Goal: Entertainment & Leisure: Consume media (video, audio)

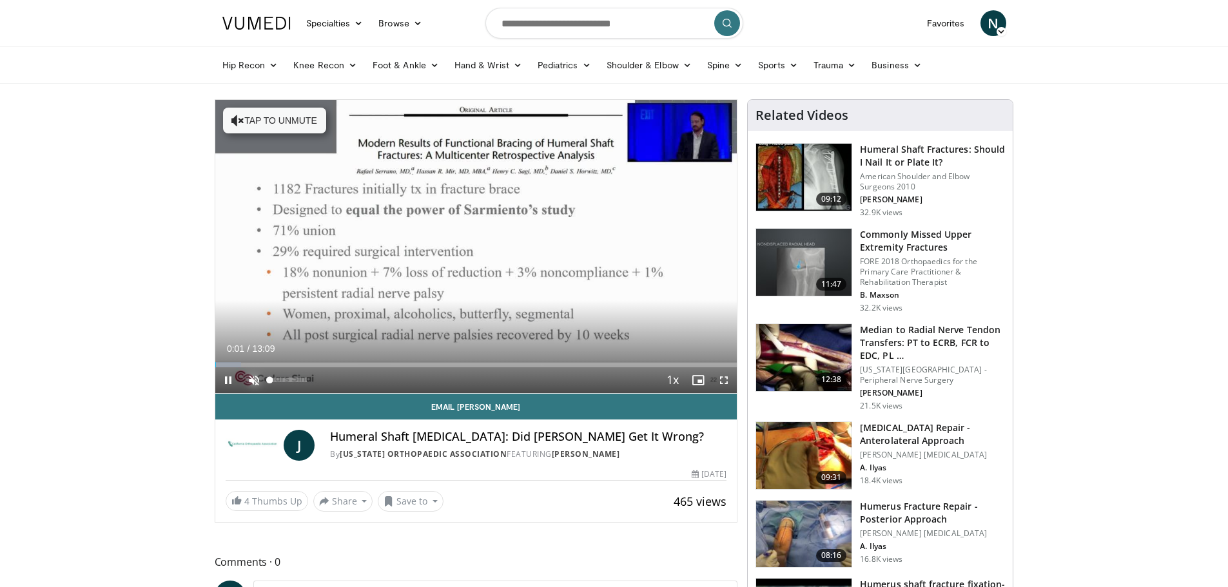
click at [251, 382] on span "Video Player" at bounding box center [254, 380] width 26 height 26
click at [226, 380] on span "Video Player" at bounding box center [228, 380] width 26 height 26
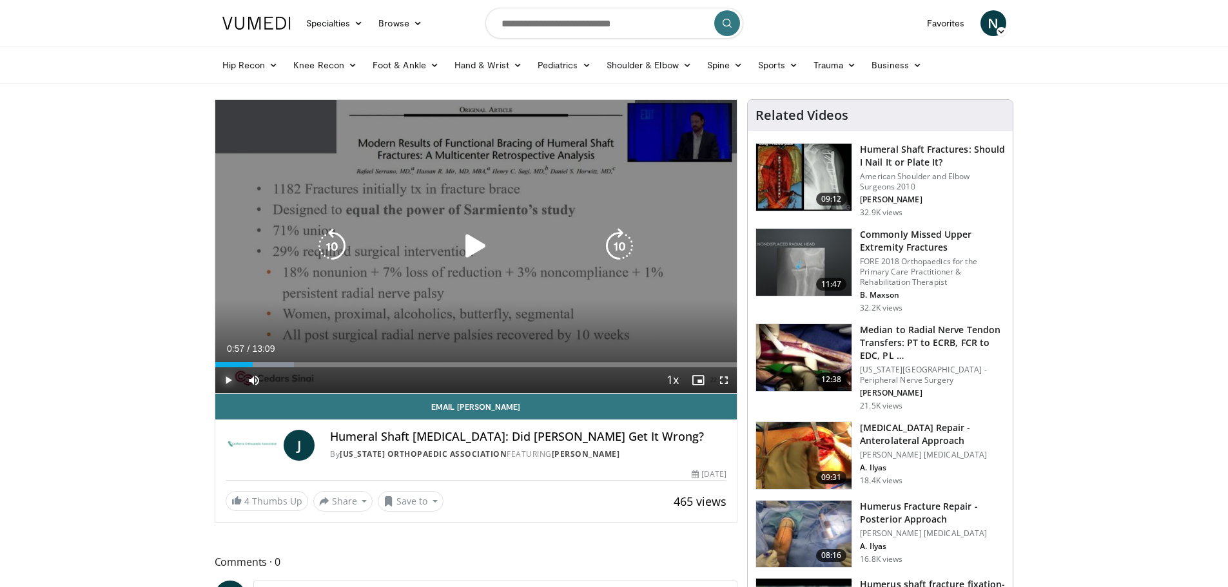
click at [230, 382] on span "Video Player" at bounding box center [228, 380] width 26 height 26
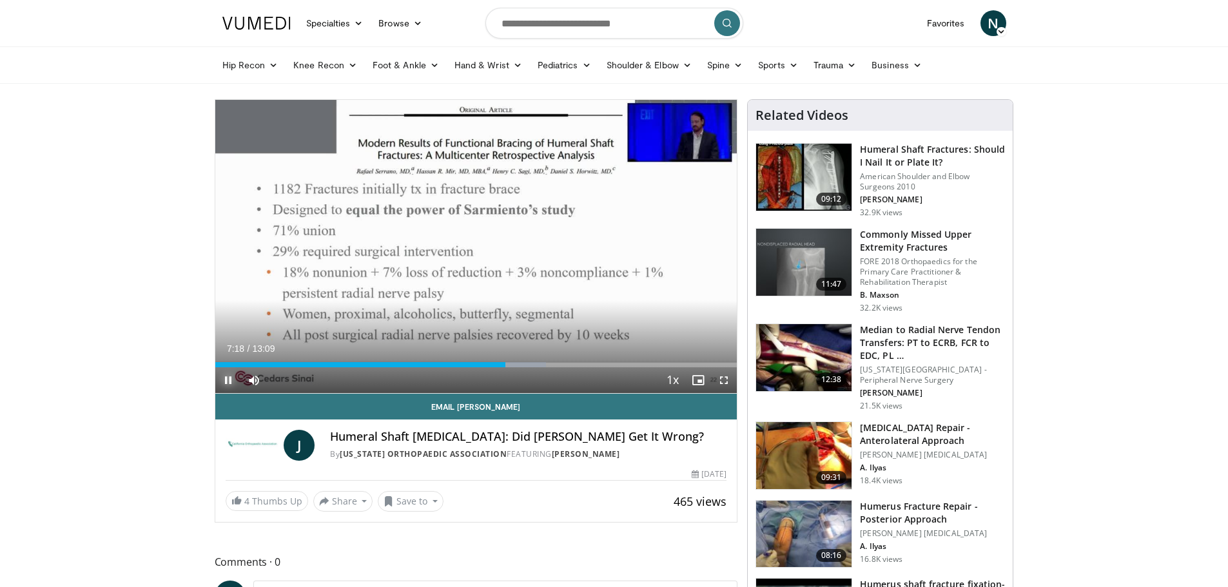
click at [222, 376] on span "Video Player" at bounding box center [228, 380] width 26 height 26
click at [228, 378] on span "Video Player" at bounding box center [228, 380] width 26 height 26
click at [226, 380] on span "Video Player" at bounding box center [228, 380] width 26 height 26
click at [228, 382] on span "Video Player" at bounding box center [228, 380] width 26 height 26
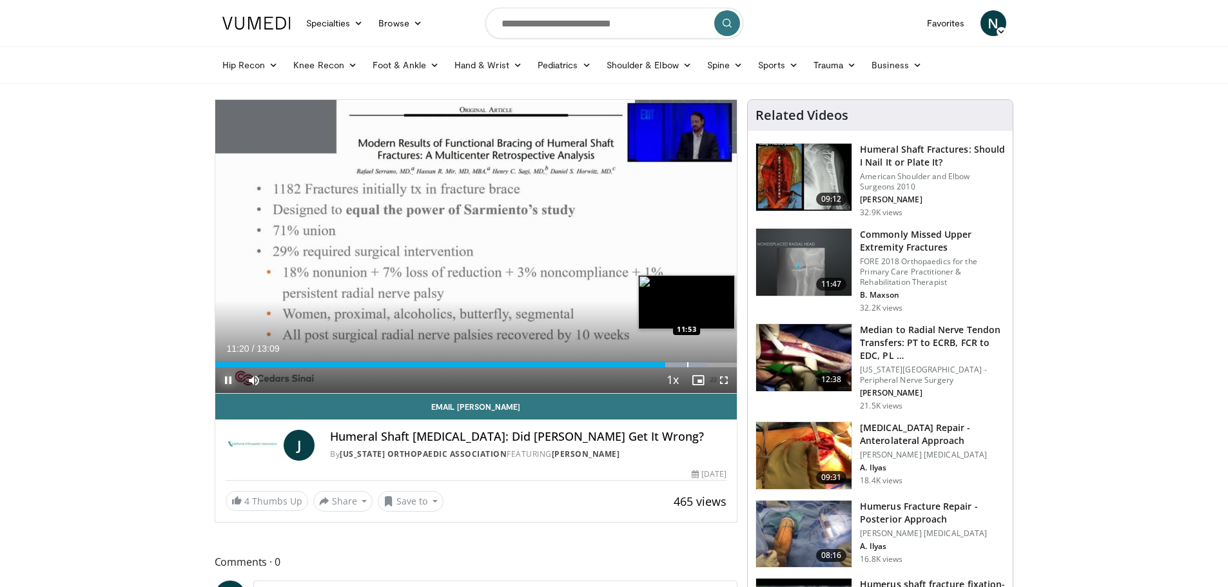
click at [688, 364] on div "Loaded : 94.29% 11:20 11:53" at bounding box center [476, 364] width 522 height 5
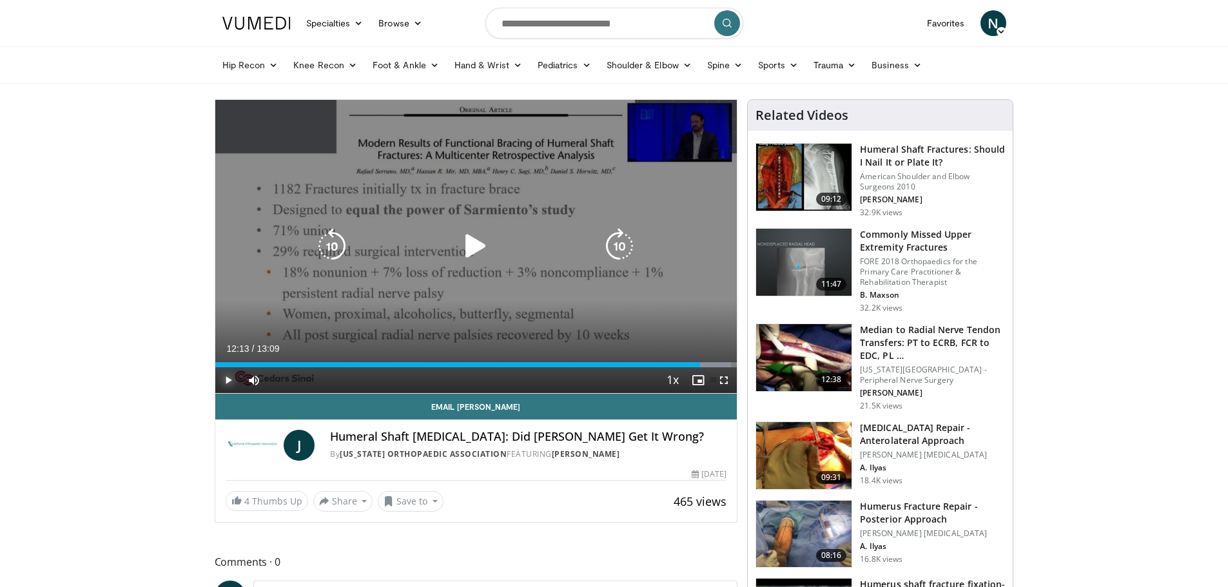
click at [700, 364] on div "Loaded : 98.86% 12:13 12:07" at bounding box center [476, 364] width 522 height 5
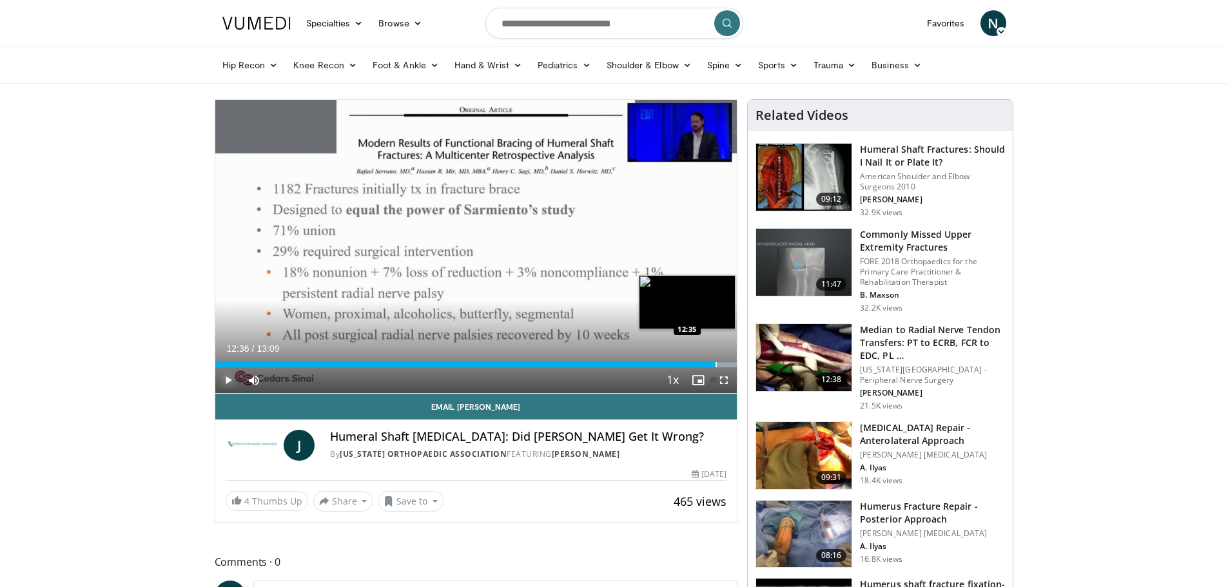
click at [715, 366] on div "Progress Bar" at bounding box center [715, 364] width 1 height 5
click at [726, 364] on div "Progress Bar" at bounding box center [726, 364] width 1 height 5
click at [731, 363] on div "Progress Bar" at bounding box center [731, 364] width 1 height 5
